Goal: Find specific page/section: Find specific page/section

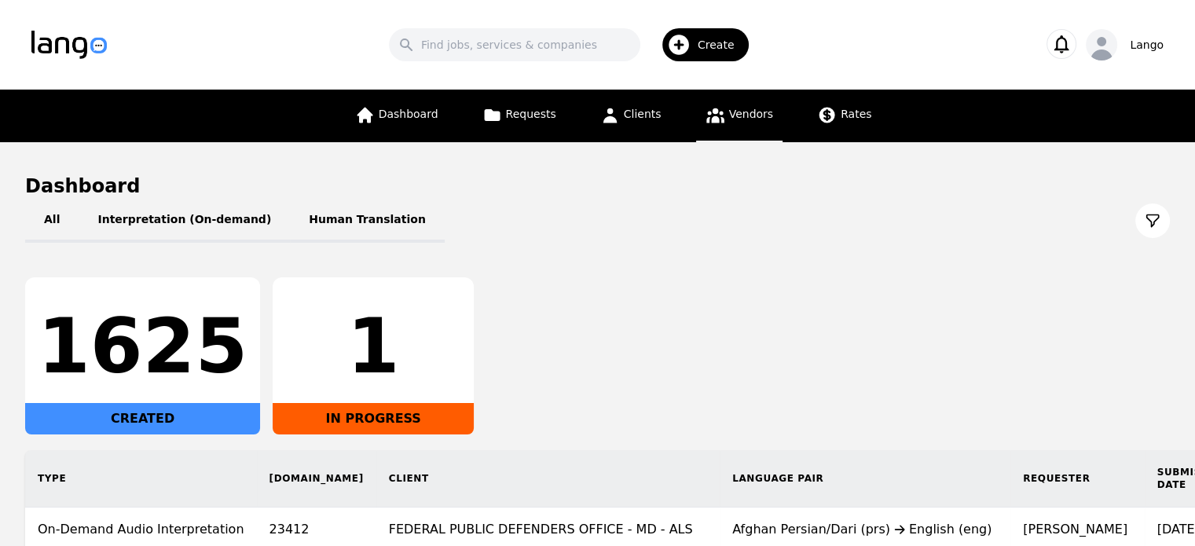
click at [730, 111] on span "Vendors" at bounding box center [751, 114] width 44 height 13
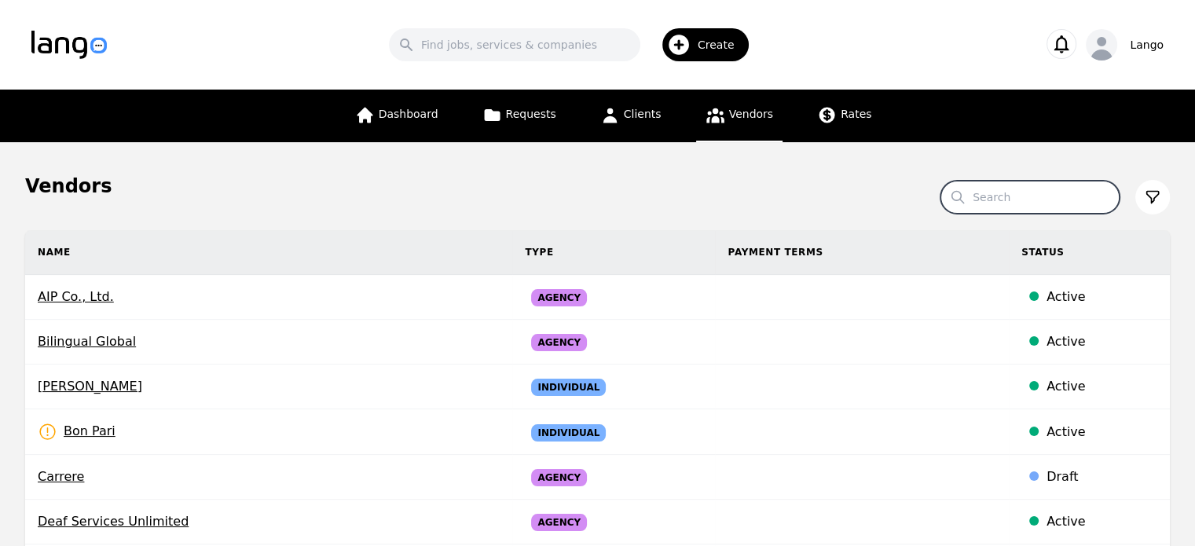
click at [998, 201] on input "Search" at bounding box center [1029, 197] width 179 height 33
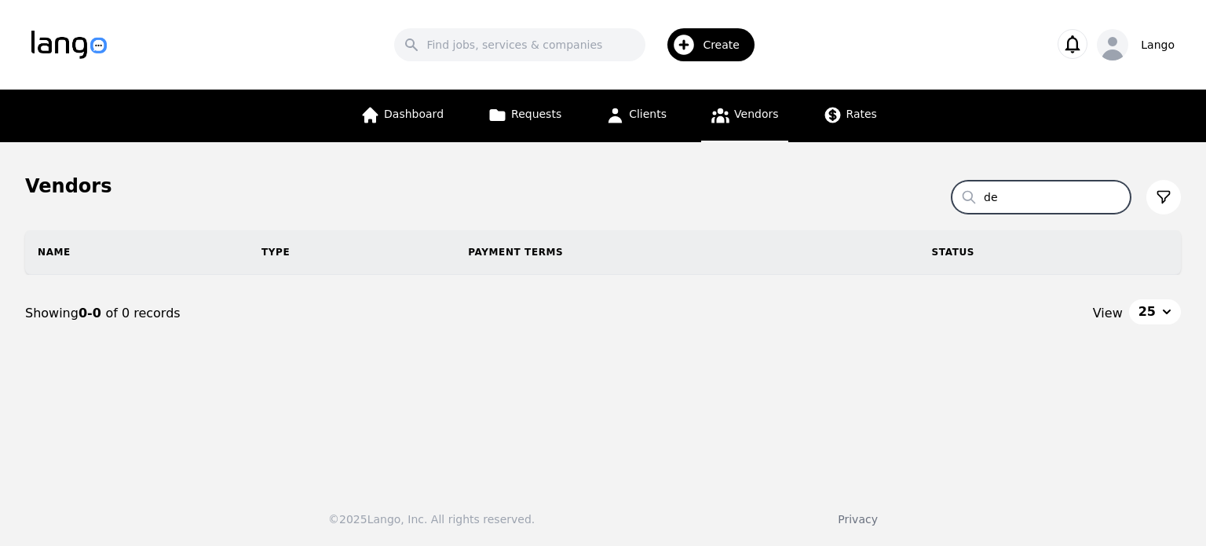
type input "d"
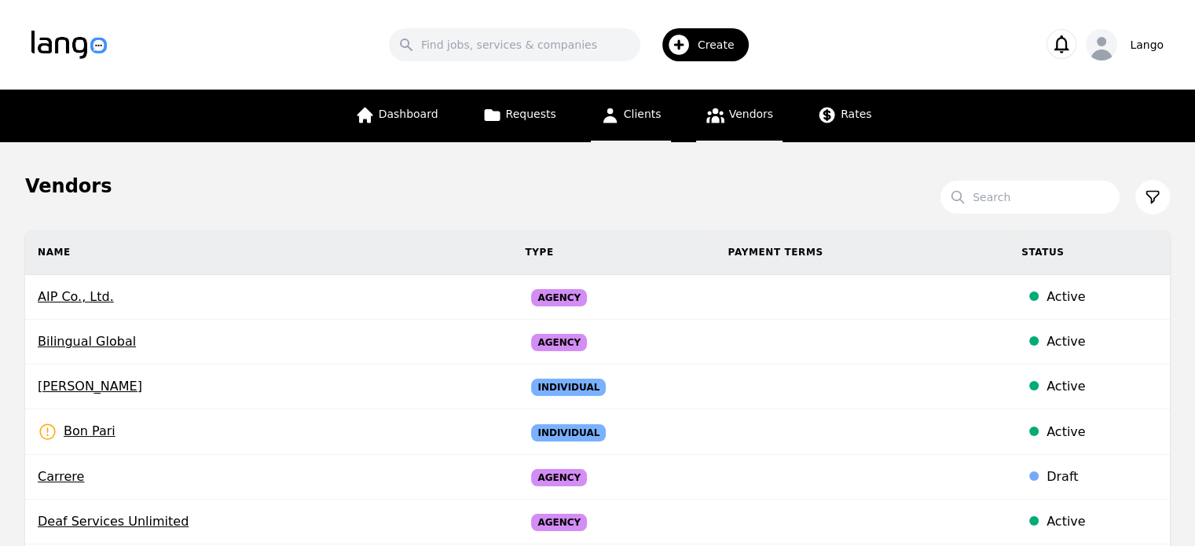
click at [629, 114] on span "Clients" at bounding box center [643, 114] width 38 height 13
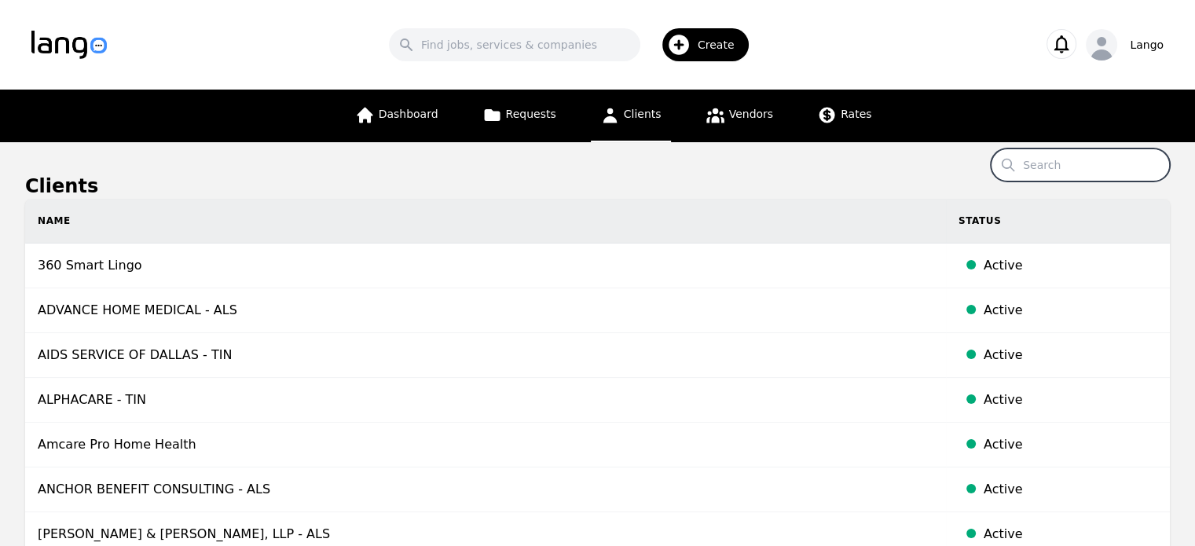
click at [1105, 170] on input "Search" at bounding box center [1079, 164] width 179 height 33
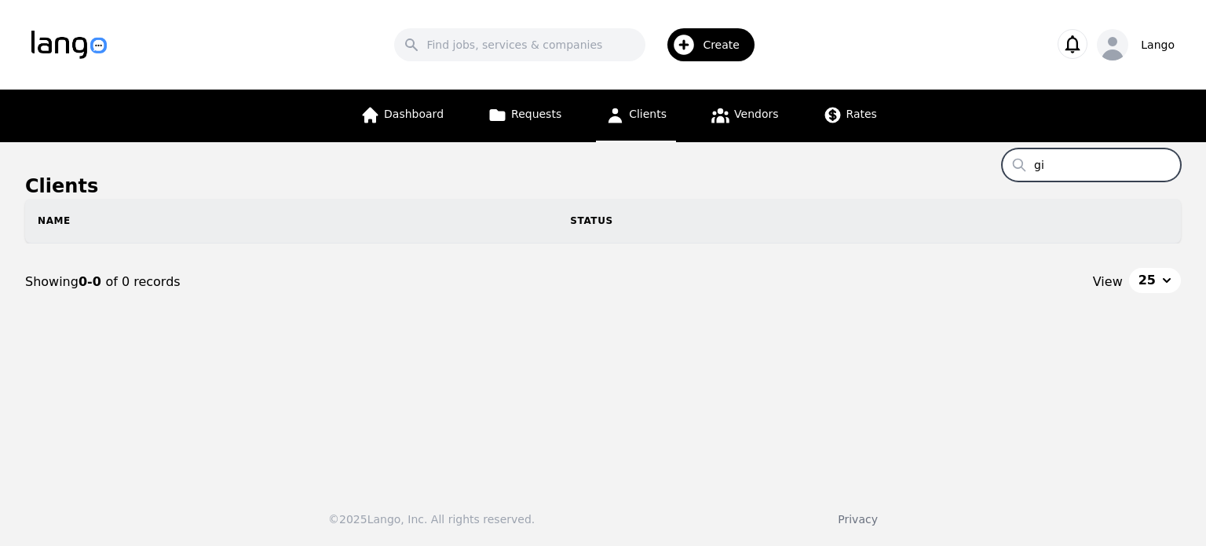
type input "g"
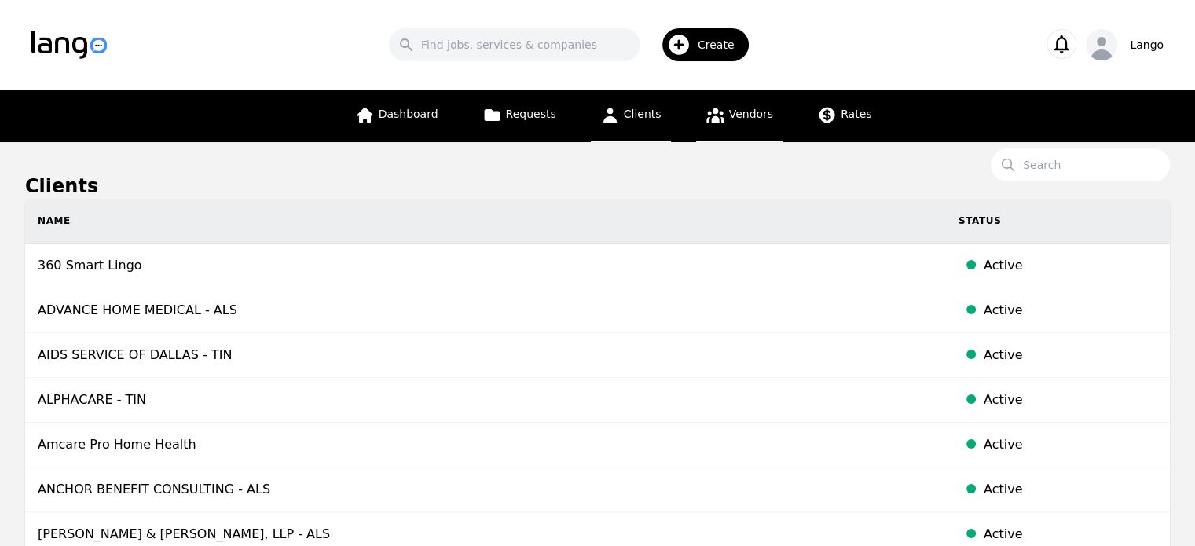
click at [732, 122] on link "Vendors" at bounding box center [739, 116] width 86 height 53
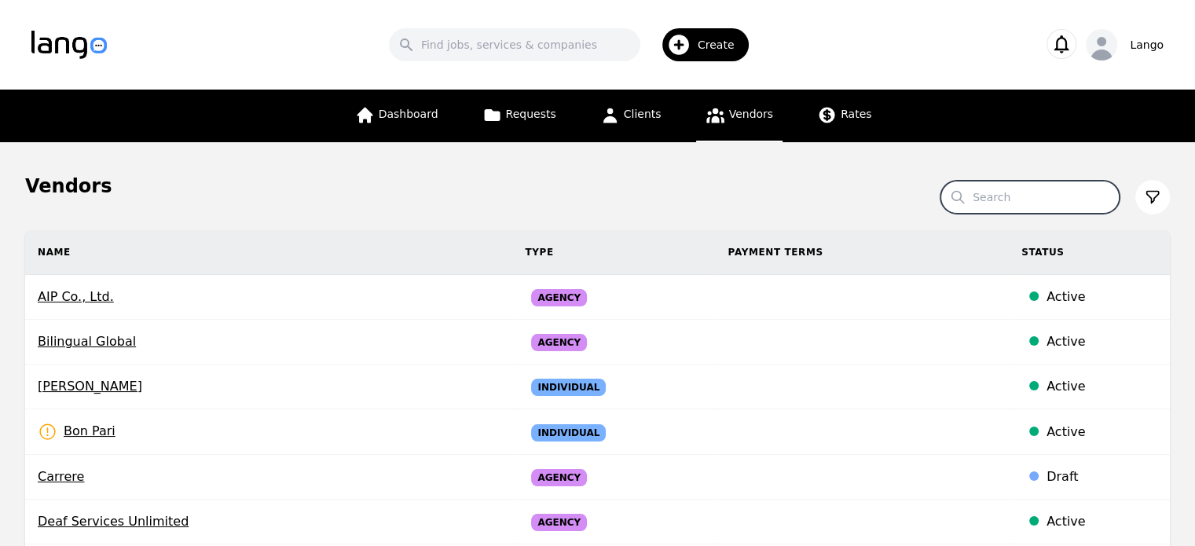
click at [1059, 194] on input "Search" at bounding box center [1029, 197] width 179 height 33
click at [1141, 37] on div "Lango" at bounding box center [1146, 45] width 34 height 16
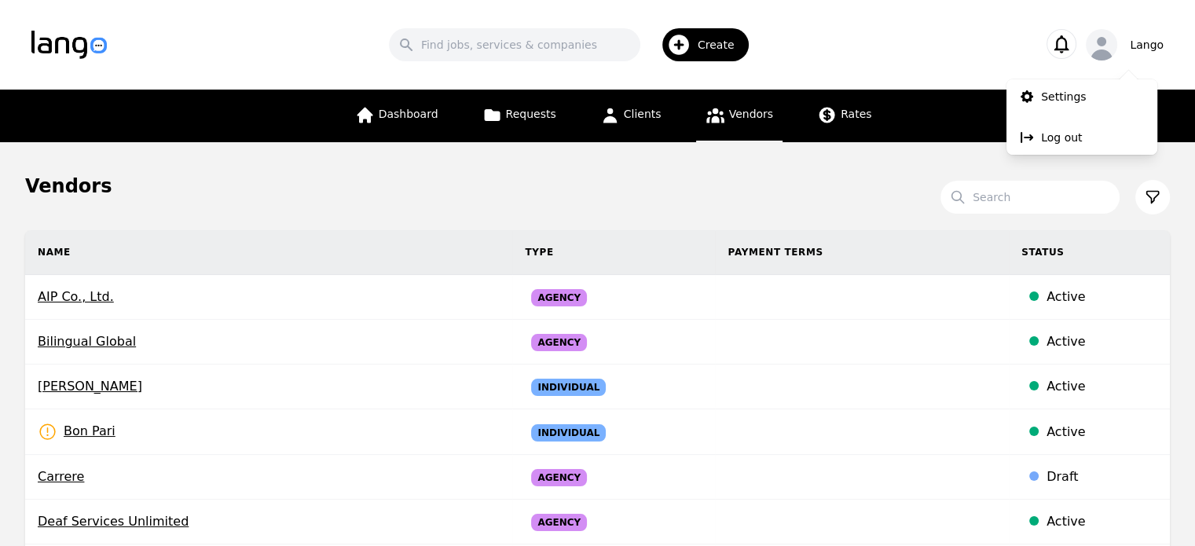
click at [963, 31] on div "Search Create" at bounding box center [573, 45] width 883 height 46
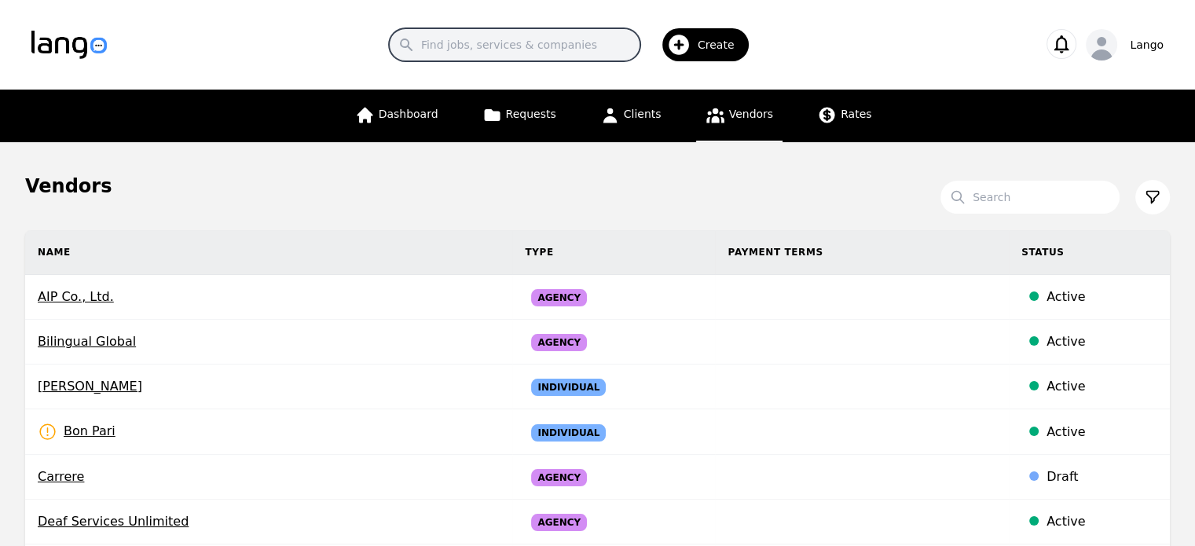
click at [599, 46] on input "Search" at bounding box center [514, 44] width 251 height 33
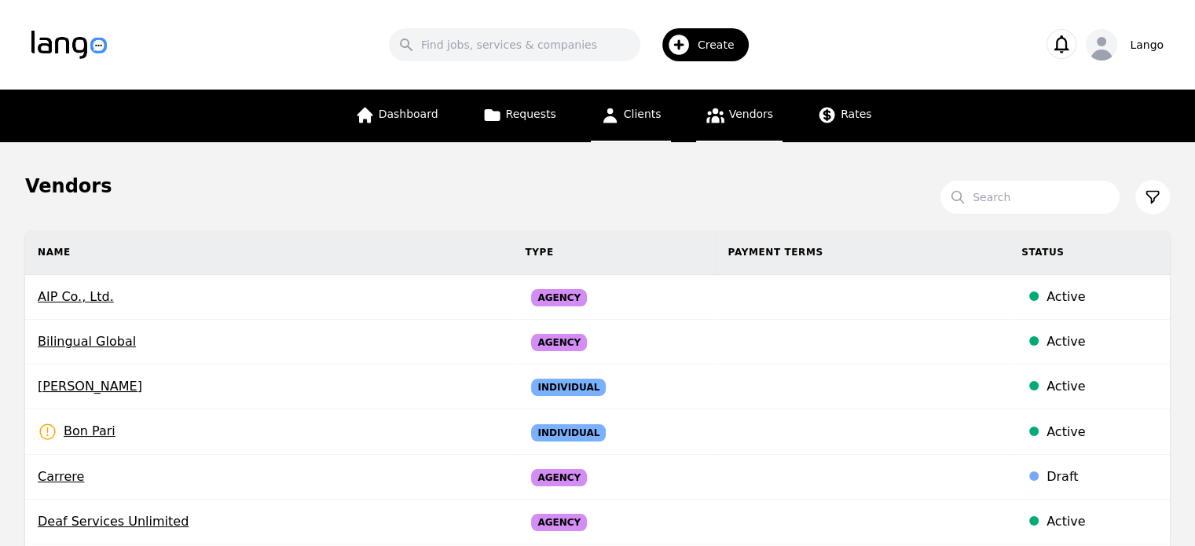
click at [627, 115] on span "Clients" at bounding box center [643, 114] width 38 height 13
